Goal: Task Accomplishment & Management: Use online tool/utility

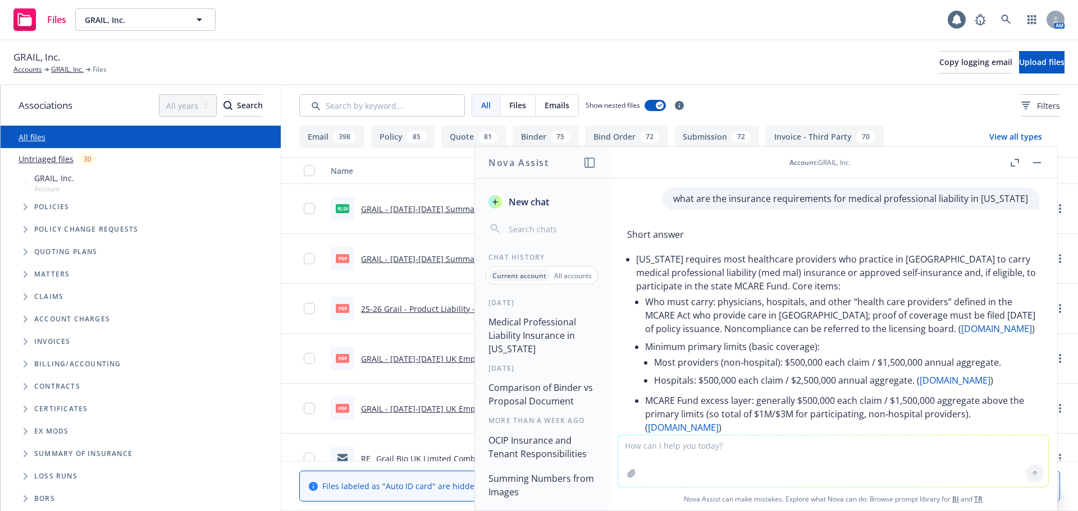
scroll to position [135, 0]
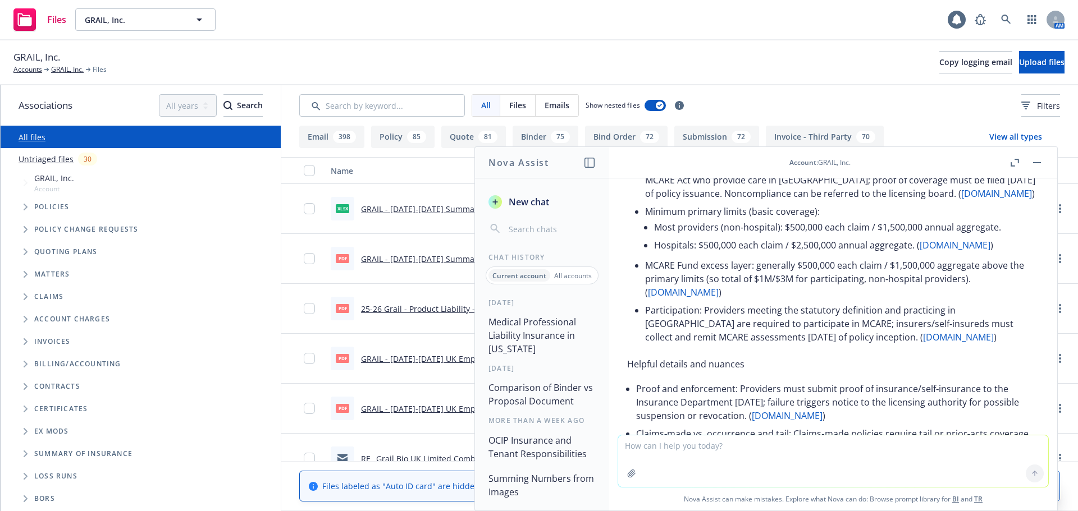
click at [1033, 162] on button "button" at bounding box center [1036, 162] width 13 height 13
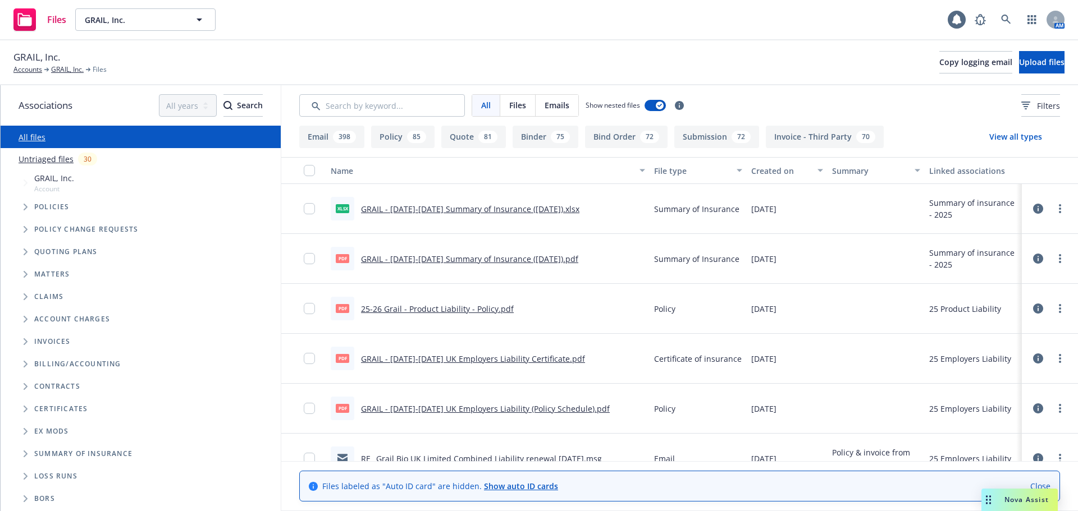
click at [1003, 495] on div "Nova Assist" at bounding box center [1026, 500] width 62 height 10
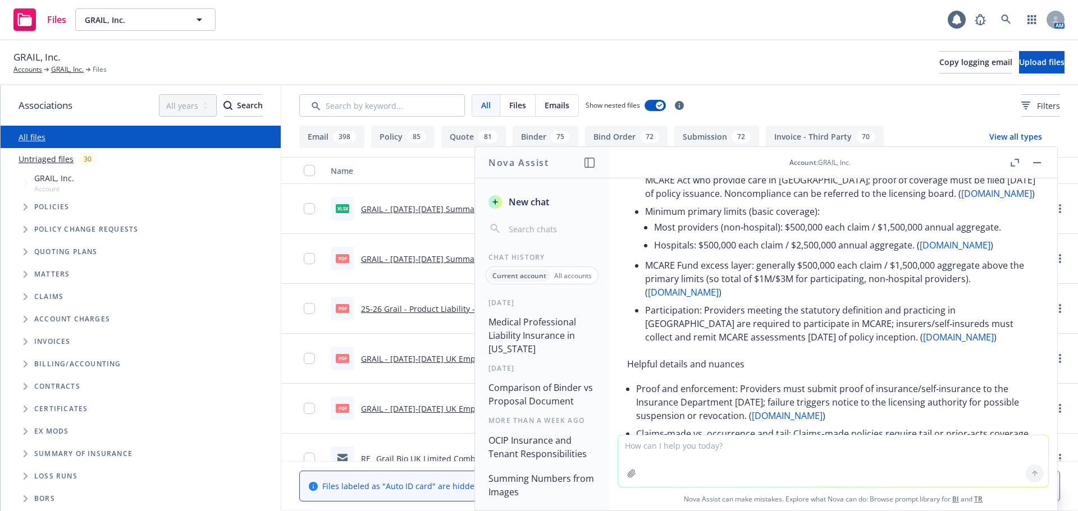
click at [342, 61] on div "GRAIL, Inc. Accounts GRAIL, Inc. Files Copy logging email Upload files" at bounding box center [538, 62] width 1051 height 25
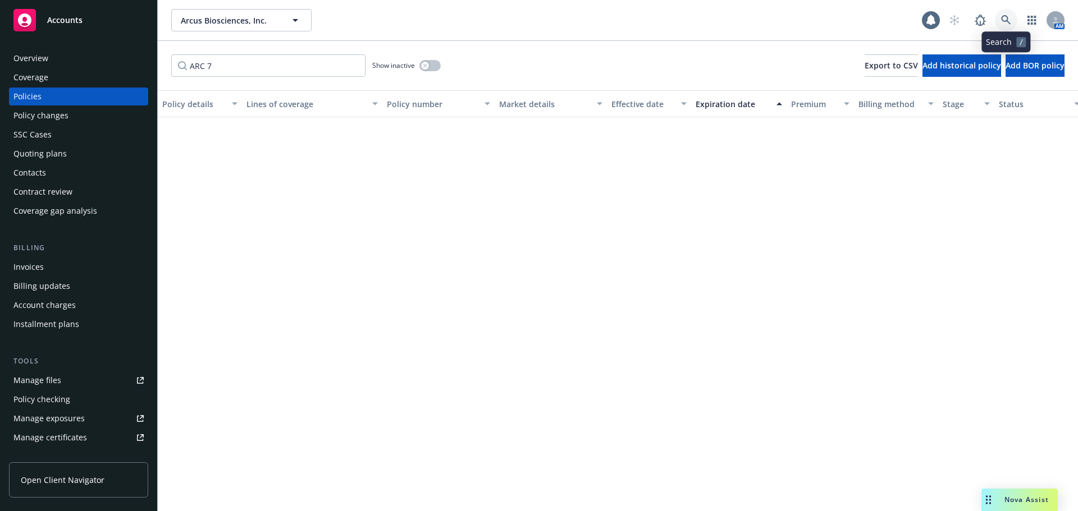
scroll to position [3118, 0]
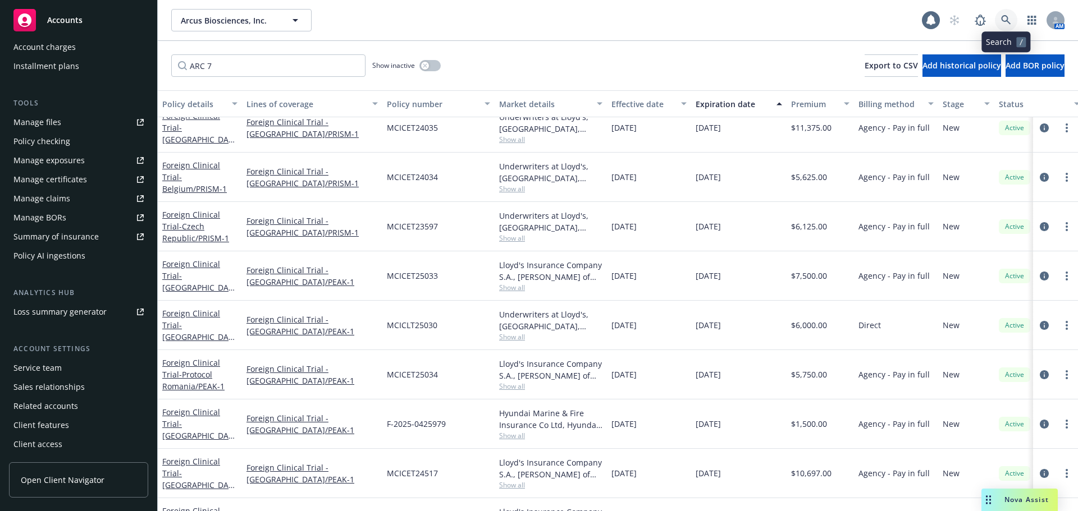
click at [999, 19] on link at bounding box center [1006, 20] width 22 height 22
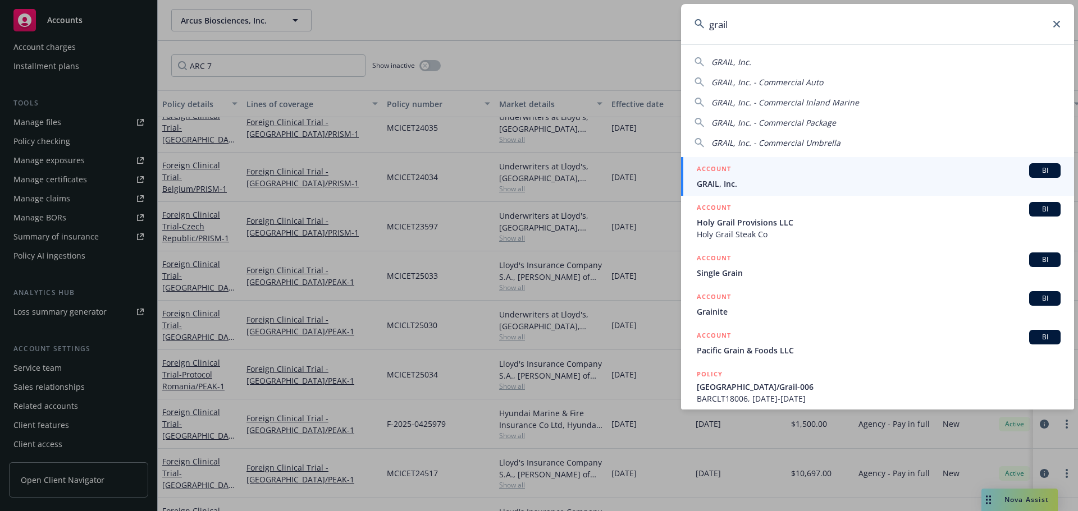
type input "grail"
click at [748, 173] on div "ACCOUNT BI" at bounding box center [879, 170] width 364 height 15
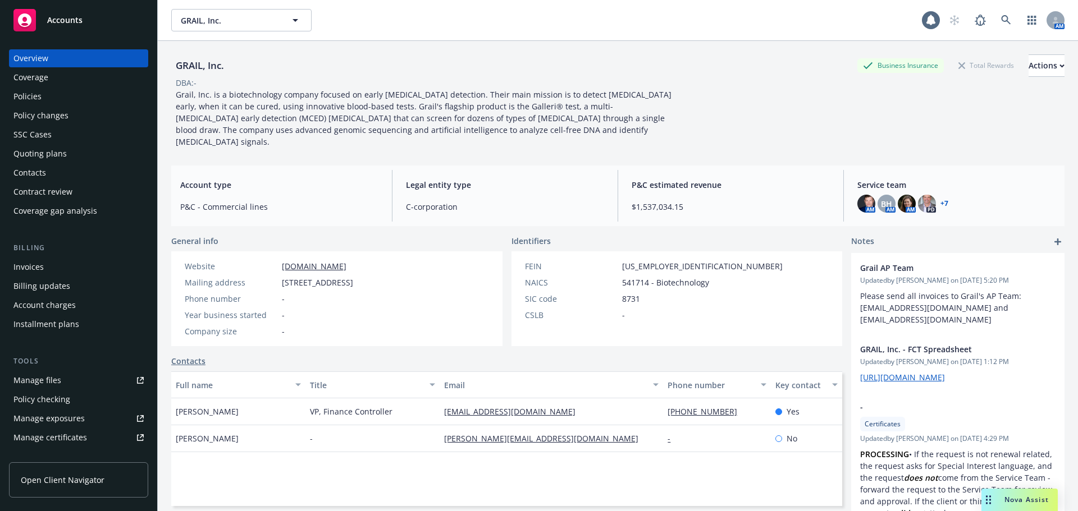
click at [56, 95] on div "Policies" at bounding box center [78, 97] width 130 height 18
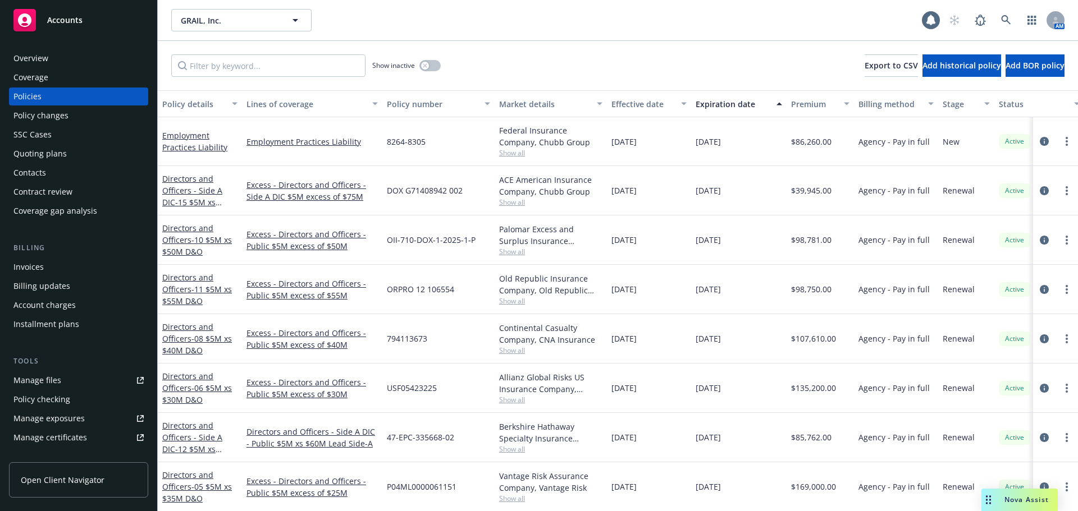
click at [56, 152] on div "Quoting plans" at bounding box center [39, 154] width 53 height 18
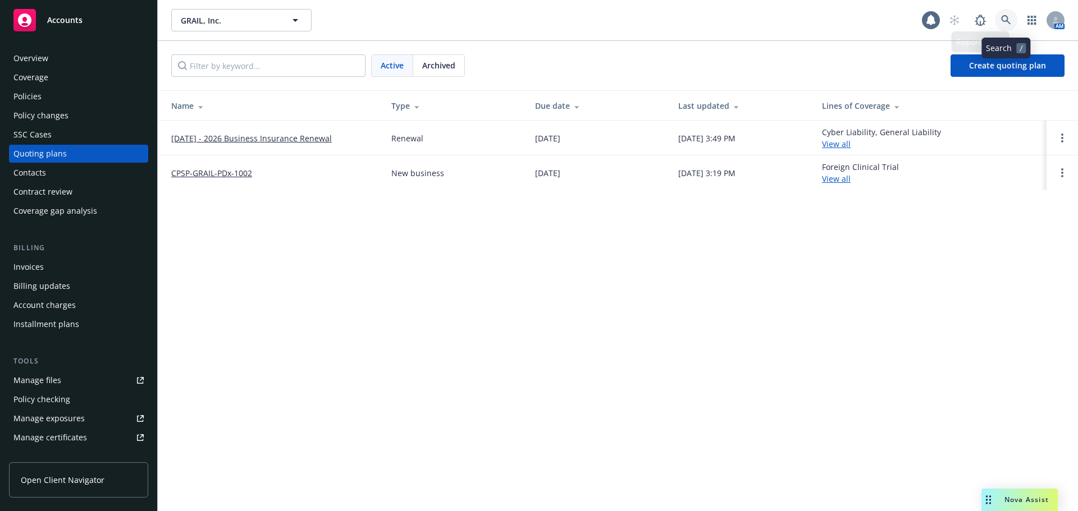
click at [1010, 18] on icon at bounding box center [1006, 20] width 10 height 10
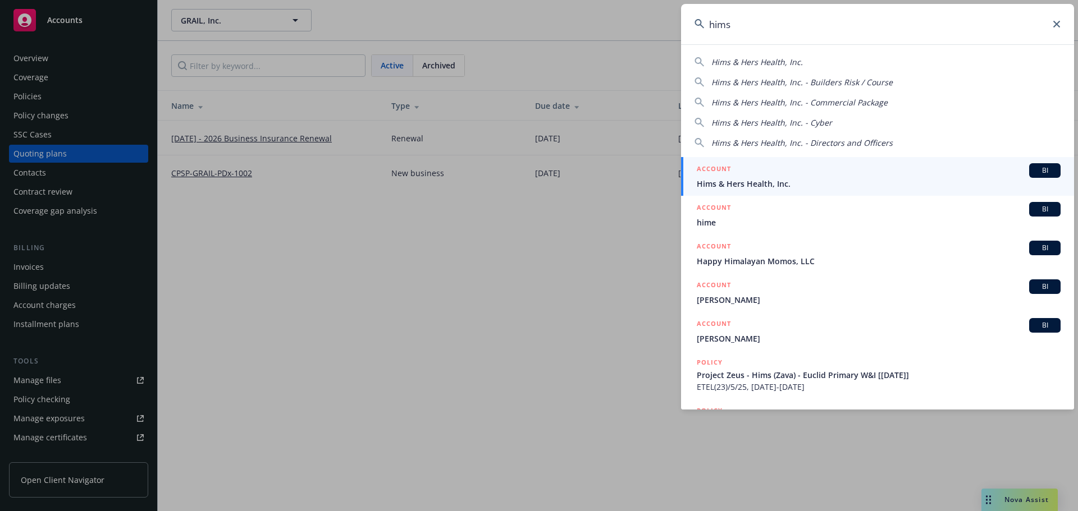
type input "hims"
click at [739, 187] on span "Hims & Hers Health, Inc." at bounding box center [879, 184] width 364 height 12
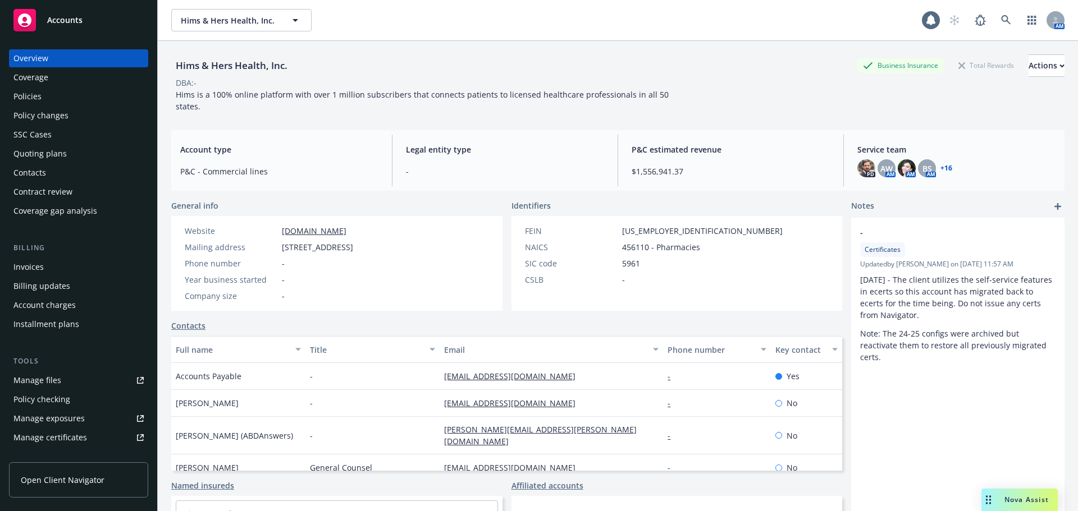
click at [57, 158] on div "Quoting plans" at bounding box center [39, 154] width 53 height 18
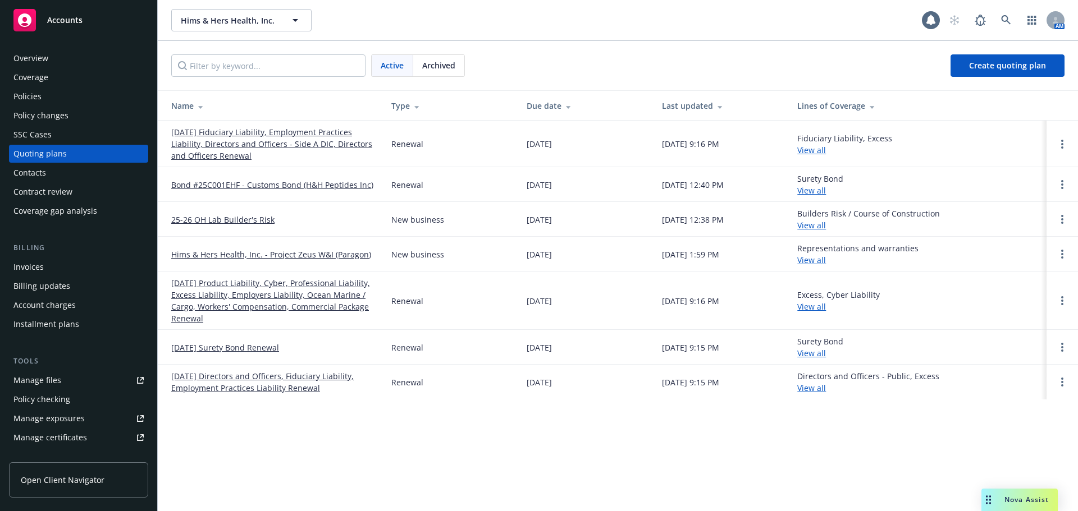
click at [239, 286] on link "[DATE] Product Liability, Cyber, Professional Liability, Excess Liability, Empl…" at bounding box center [272, 300] width 202 height 47
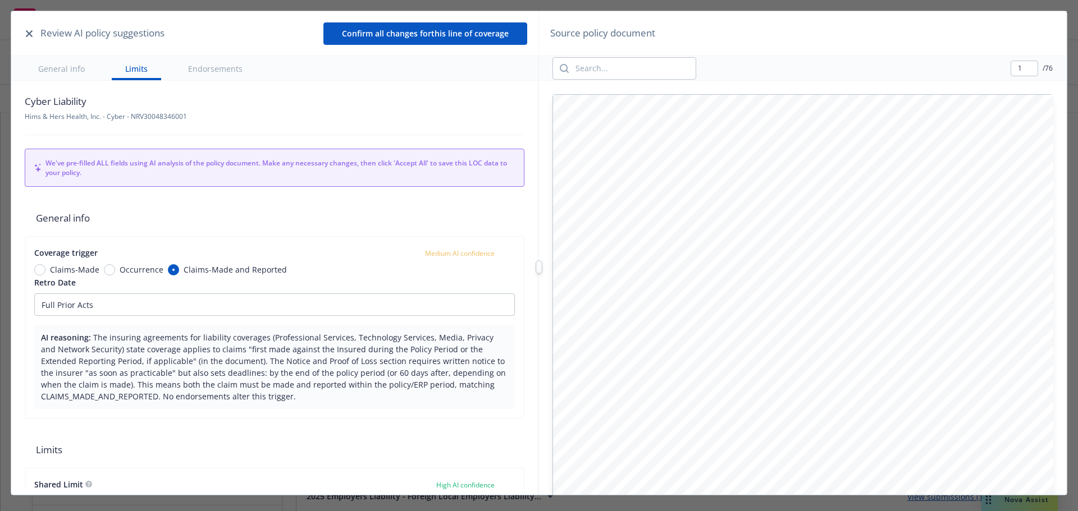
click at [26, 33] on icon "button" at bounding box center [29, 33] width 7 height 7
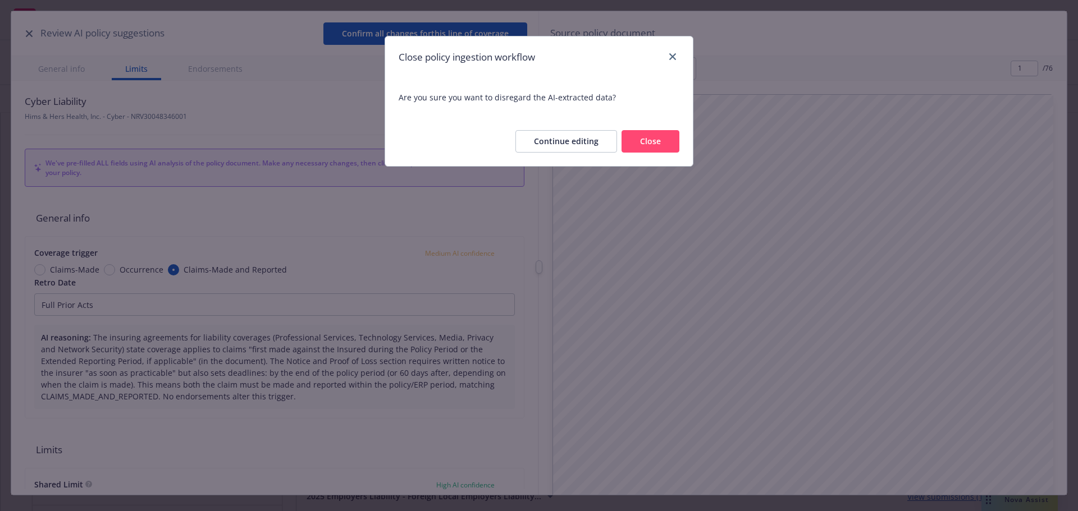
click at [648, 144] on button "Close" at bounding box center [651, 141] width 58 height 22
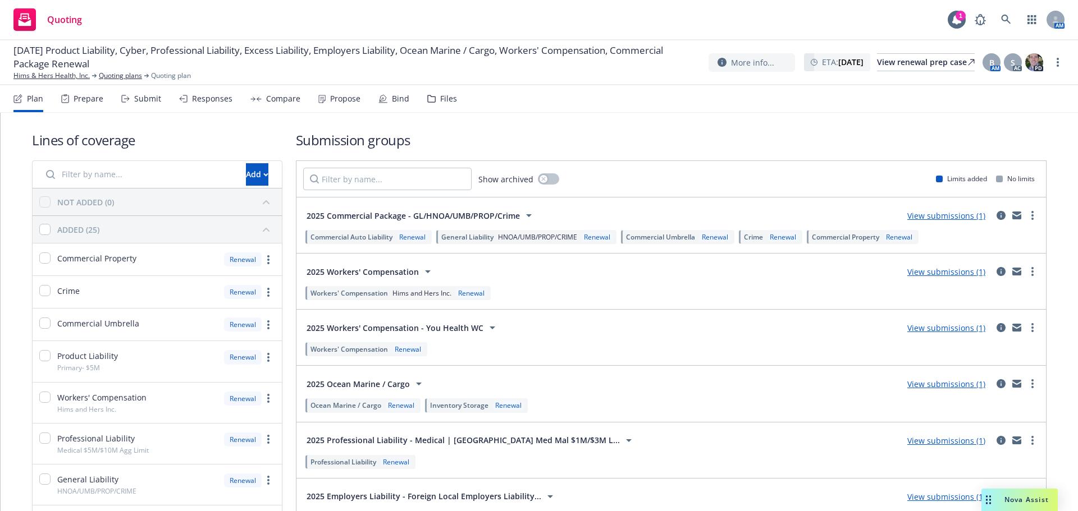
click at [143, 94] on div "Submit" at bounding box center [147, 98] width 27 height 9
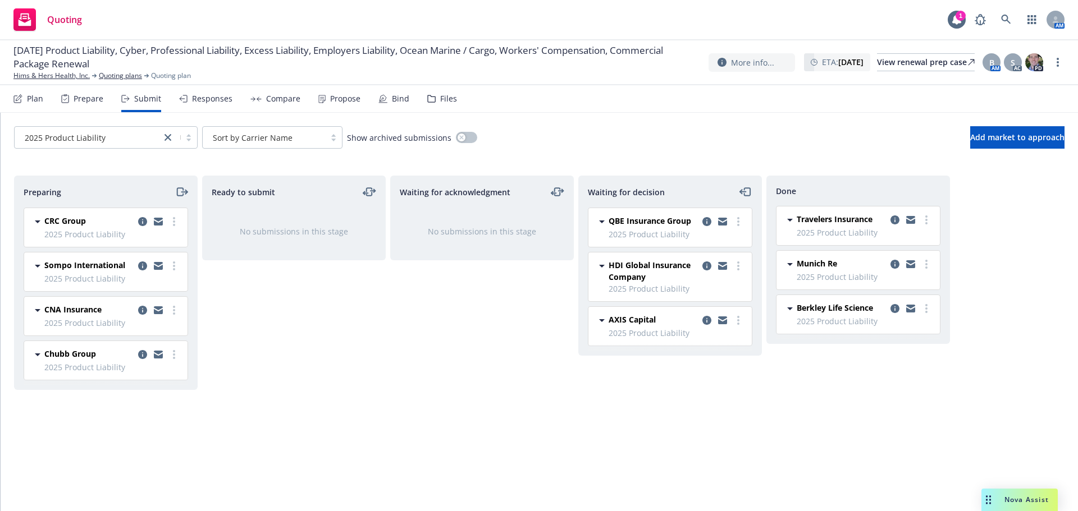
click at [42, 101] on div "Plan" at bounding box center [35, 98] width 16 height 9
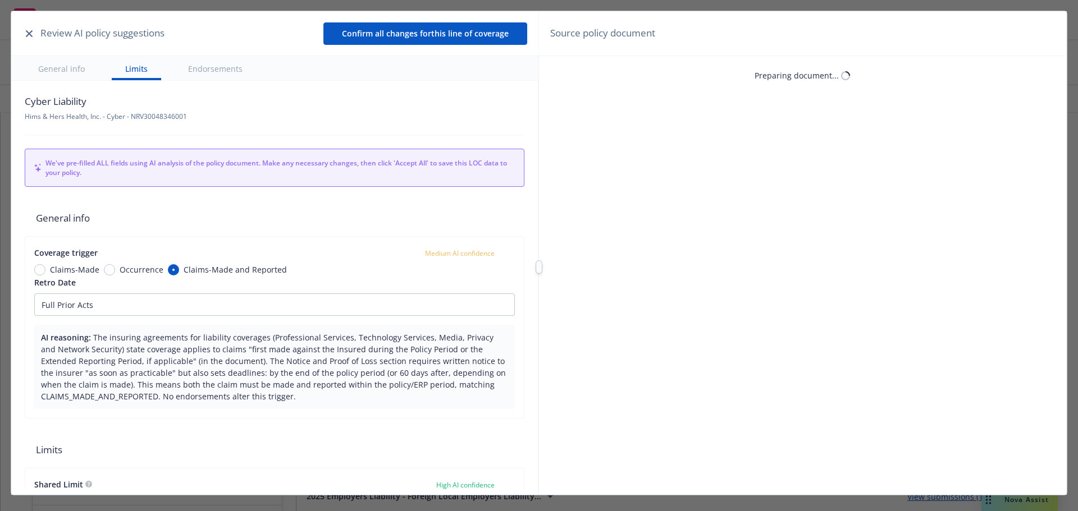
type textarea "x"
click at [30, 34] on icon "button" at bounding box center [29, 33] width 7 height 7
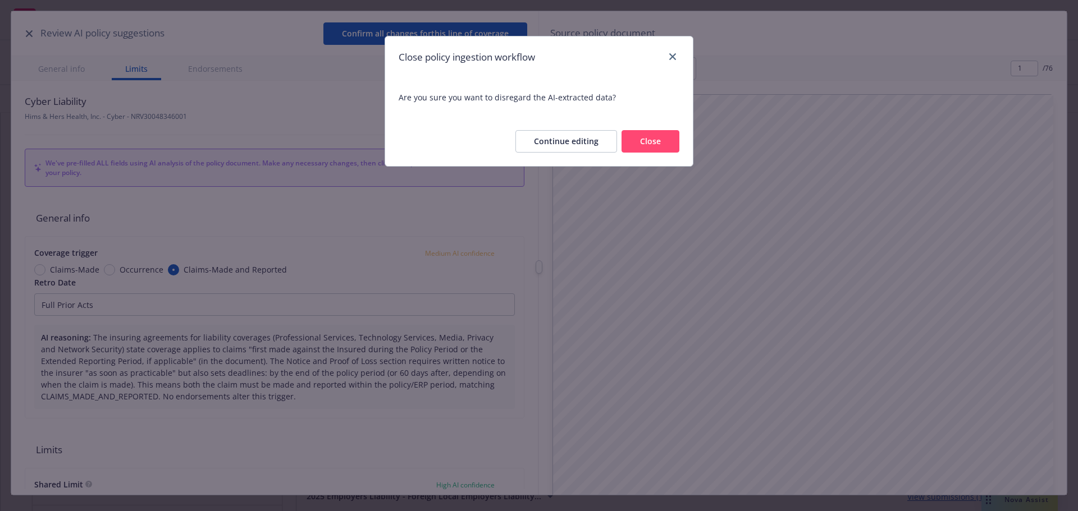
click at [650, 143] on button "Close" at bounding box center [651, 141] width 58 height 22
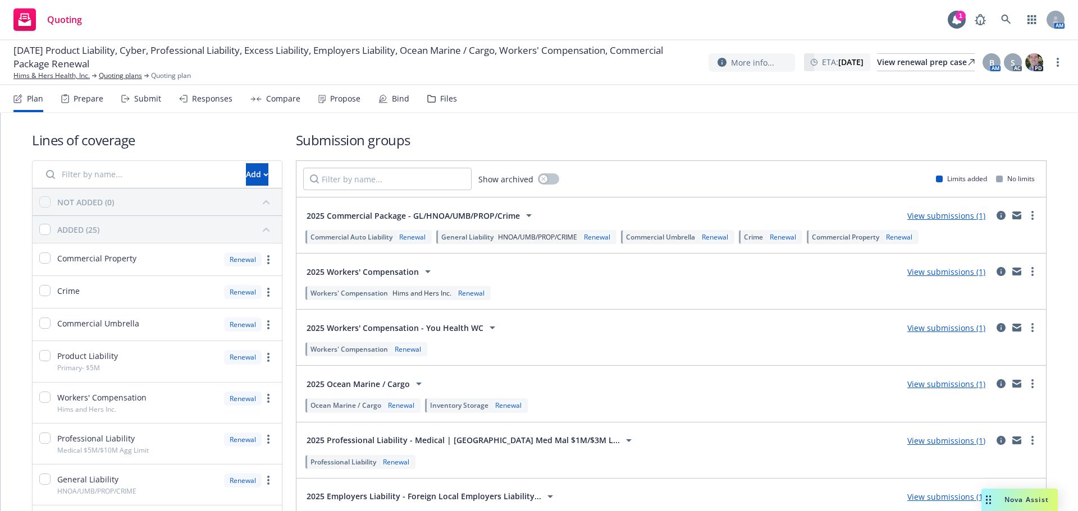
click at [941, 273] on link "View submissions (1)" at bounding box center [946, 272] width 78 height 11
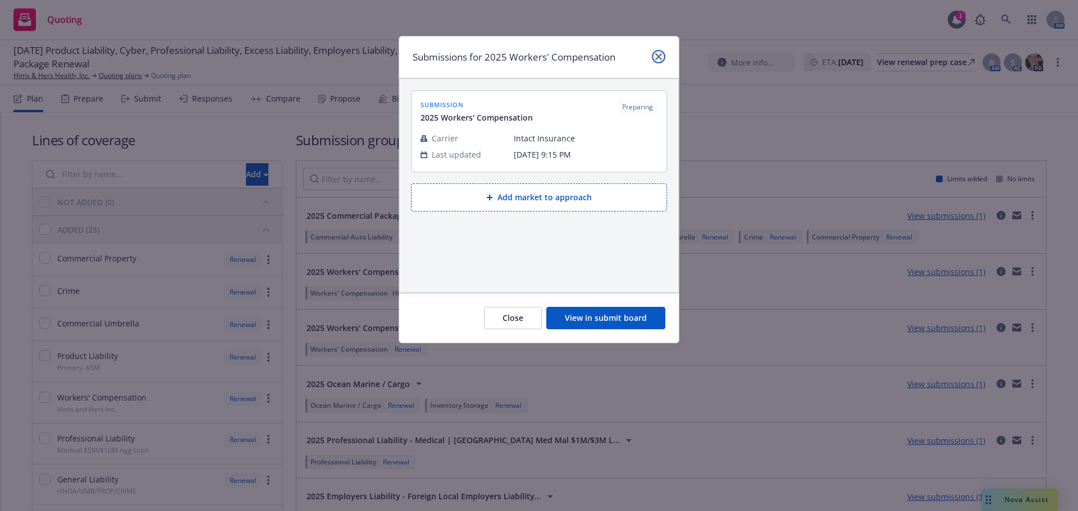
click at [660, 56] on icon "close" at bounding box center [658, 56] width 7 height 7
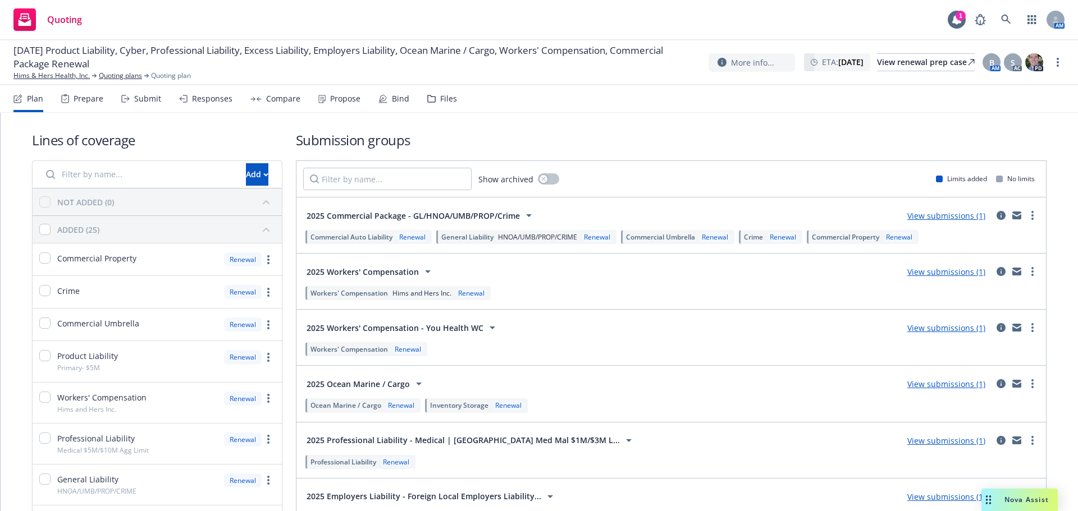
click at [145, 94] on div "Submit" at bounding box center [147, 98] width 27 height 9
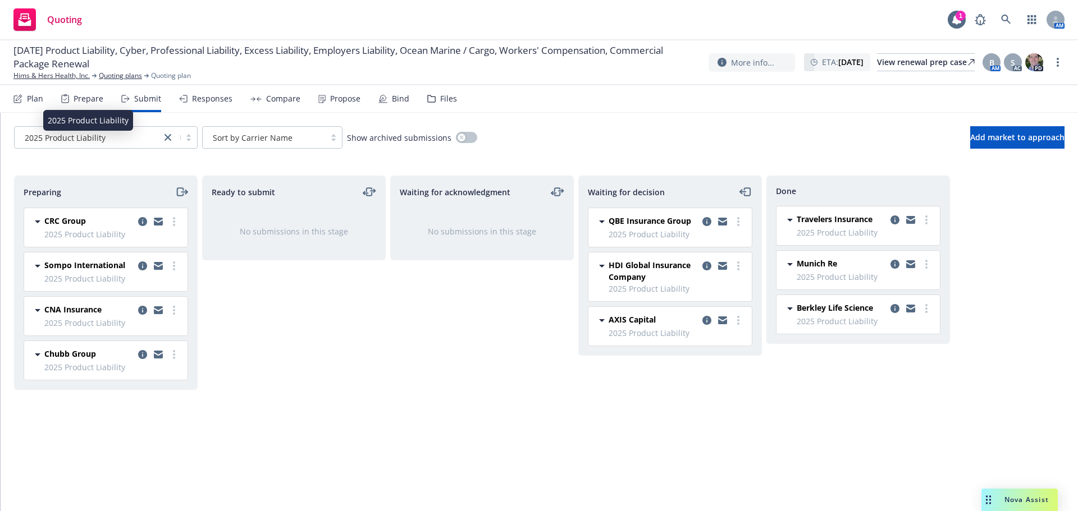
click at [129, 142] on div "2025 Product Liability" at bounding box center [87, 138] width 135 height 12
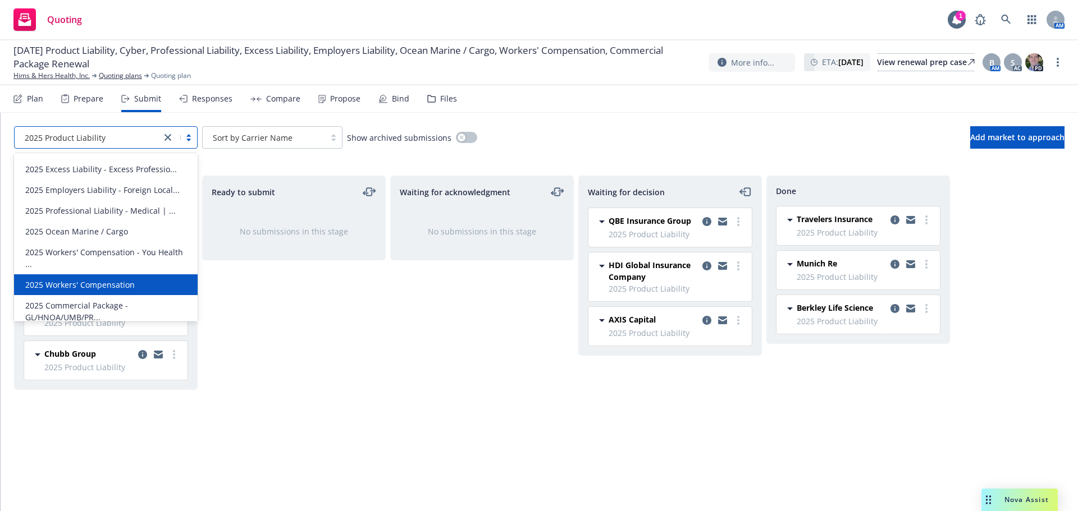
scroll to position [270, 0]
click at [122, 283] on span "2025 Workers' Compensation" at bounding box center [79, 282] width 109 height 12
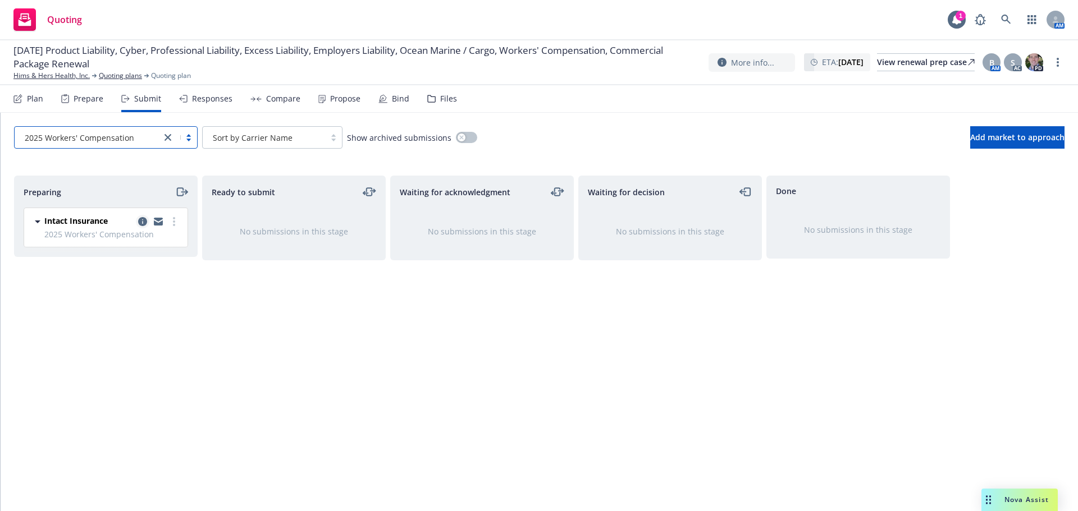
click at [139, 223] on icon "copy logging email" at bounding box center [142, 221] width 9 height 9
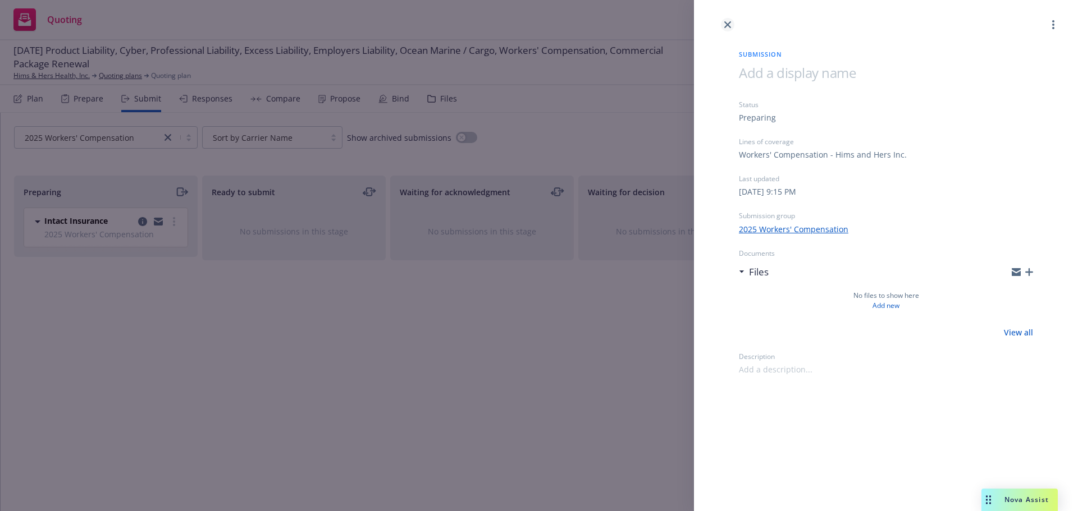
click at [729, 22] on icon "close" at bounding box center [727, 24] width 7 height 7
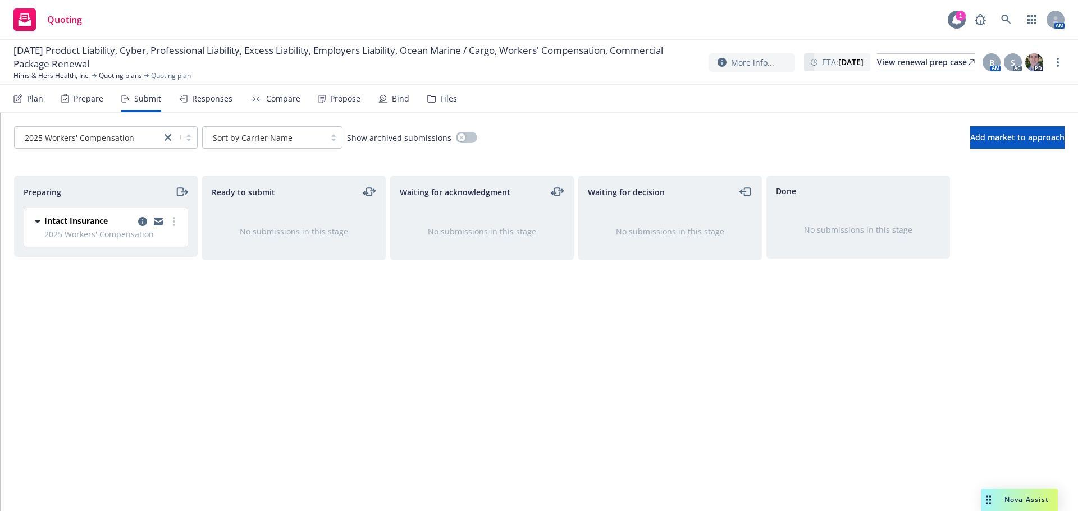
click at [963, 22] on div at bounding box center [957, 20] width 18 height 18
